Goal: Navigation & Orientation: Understand site structure

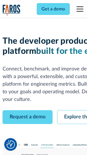
scroll to position [32, 0]
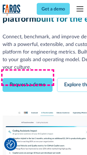
click at [28, 79] on link "Request a demo" at bounding box center [28, 86] width 50 height 14
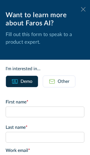
click at [81, 9] on icon at bounding box center [83, 9] width 5 height 4
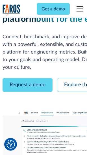
click at [74, 79] on link "Explore the platform" at bounding box center [87, 86] width 60 height 14
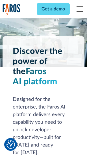
scroll to position [4305, 0]
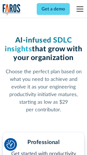
scroll to position [896, 0]
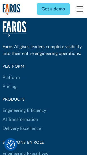
click at [11, 78] on link "Platform" at bounding box center [11, 77] width 17 height 9
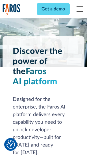
scroll to position [4487, 0]
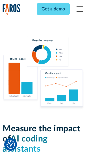
scroll to position [3528, 0]
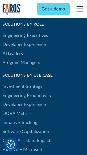
click at [17, 109] on link "DORA Metrics" at bounding box center [17, 113] width 29 height 9
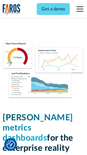
scroll to position [2502, 0]
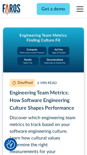
scroll to position [2572, 0]
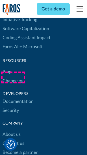
click at [13, 78] on link "Changelog" at bounding box center [13, 81] width 21 height 9
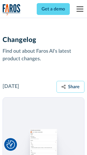
scroll to position [6931, 0]
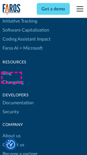
click at [11, 132] on link "About us" at bounding box center [12, 136] width 18 height 9
